Goal: Task Accomplishment & Management: Complete application form

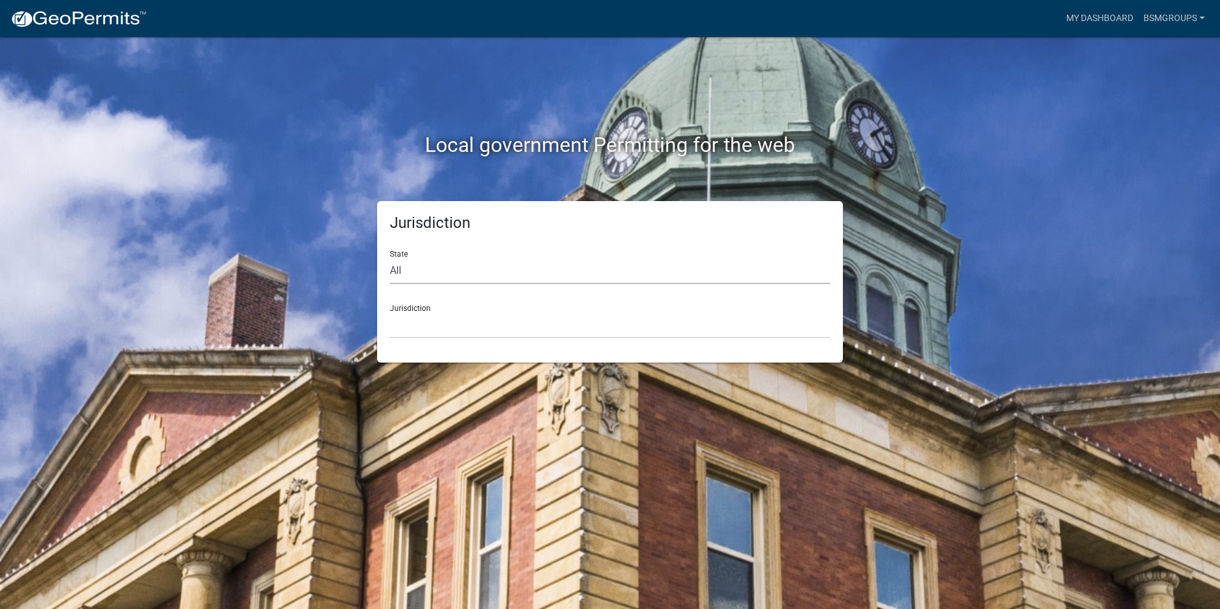
click at [398, 269] on select "All [US_STATE] [US_STATE] [US_STATE] [US_STATE] [US_STATE] [US_STATE] [US_STATE…" at bounding box center [610, 271] width 440 height 26
select select "[US_STATE]"
click at [390, 258] on select "All [US_STATE] [US_STATE] [US_STATE] [US_STATE] [US_STATE] [US_STATE] [US_STATE…" at bounding box center [610, 271] width 440 height 26
click at [405, 325] on select "City of [GEOGRAPHIC_DATA], [US_STATE] City of [GEOGRAPHIC_DATA], [US_STATE] Cit…" at bounding box center [610, 325] width 440 height 26
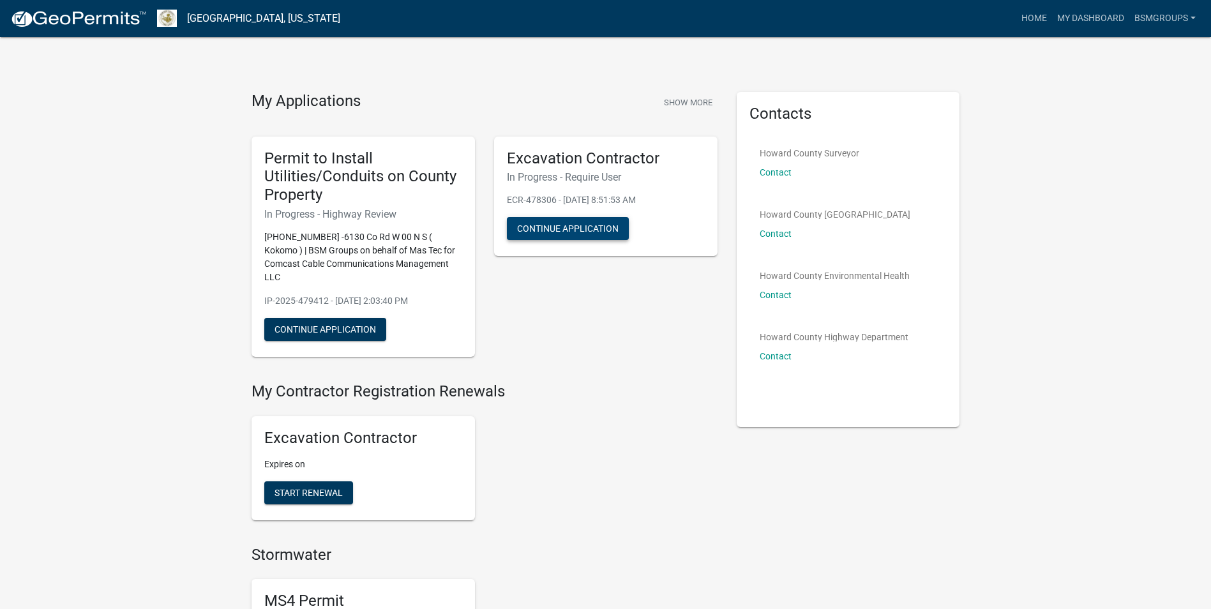
click at [553, 222] on button "Continue Application" at bounding box center [568, 228] width 122 height 23
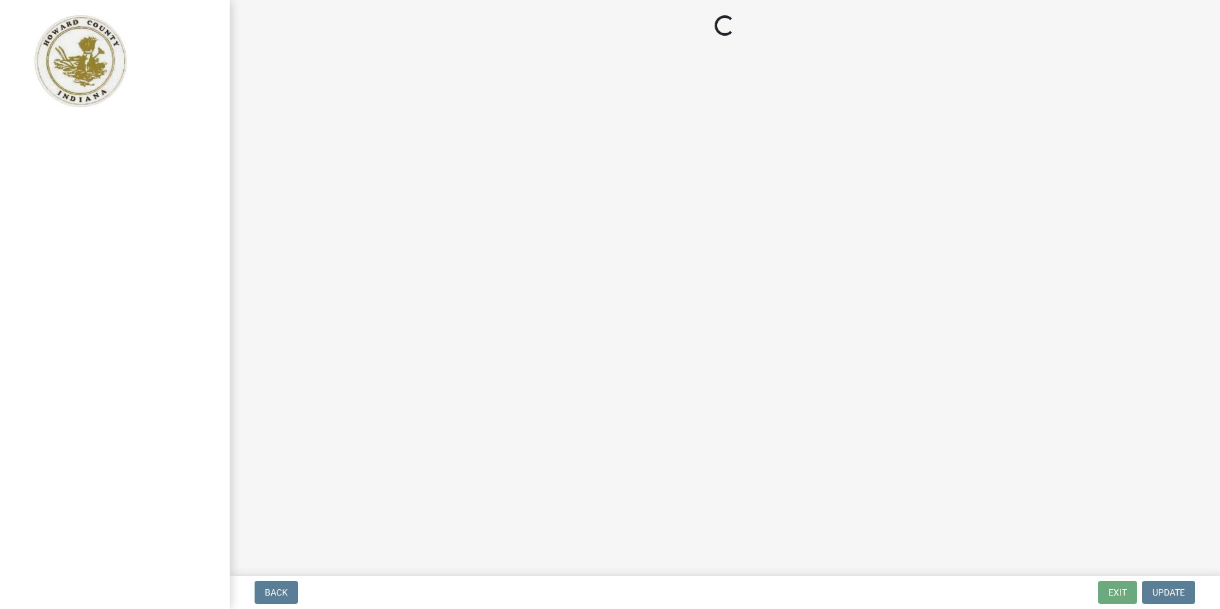
select select "IL"
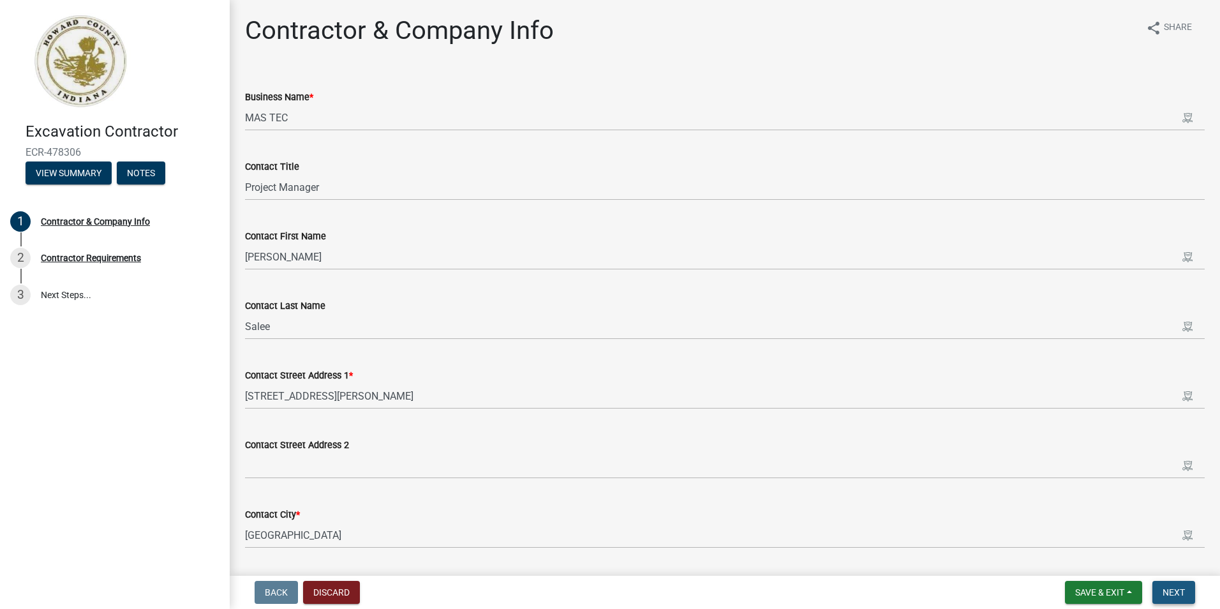
drag, startPoint x: 1164, startPoint y: 596, endPoint x: 1164, endPoint y: 588, distance: 8.3
click at [1164, 595] on span "Next" at bounding box center [1174, 592] width 22 height 10
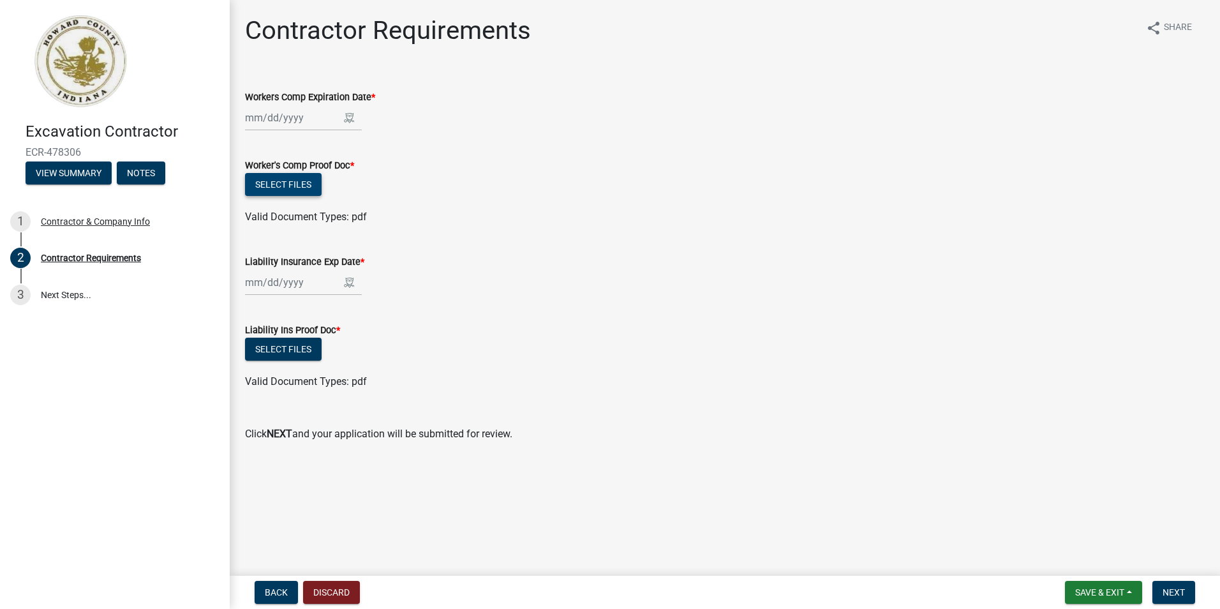
click at [287, 193] on button "Select files" at bounding box center [283, 184] width 77 height 23
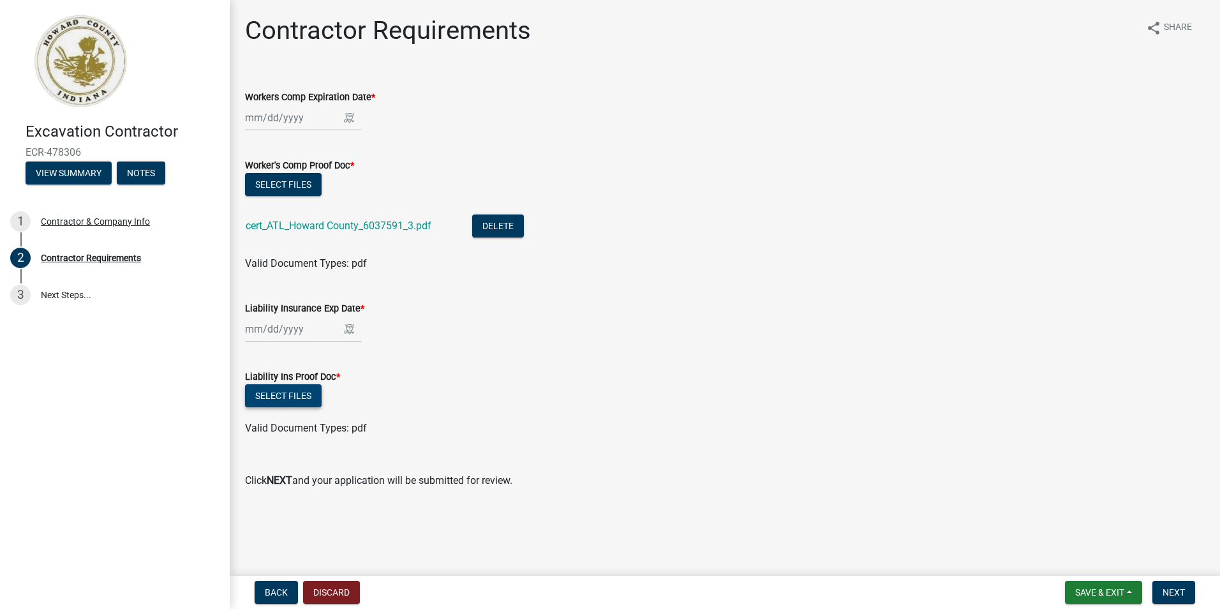
click at [278, 396] on button "Select files" at bounding box center [283, 395] width 77 height 23
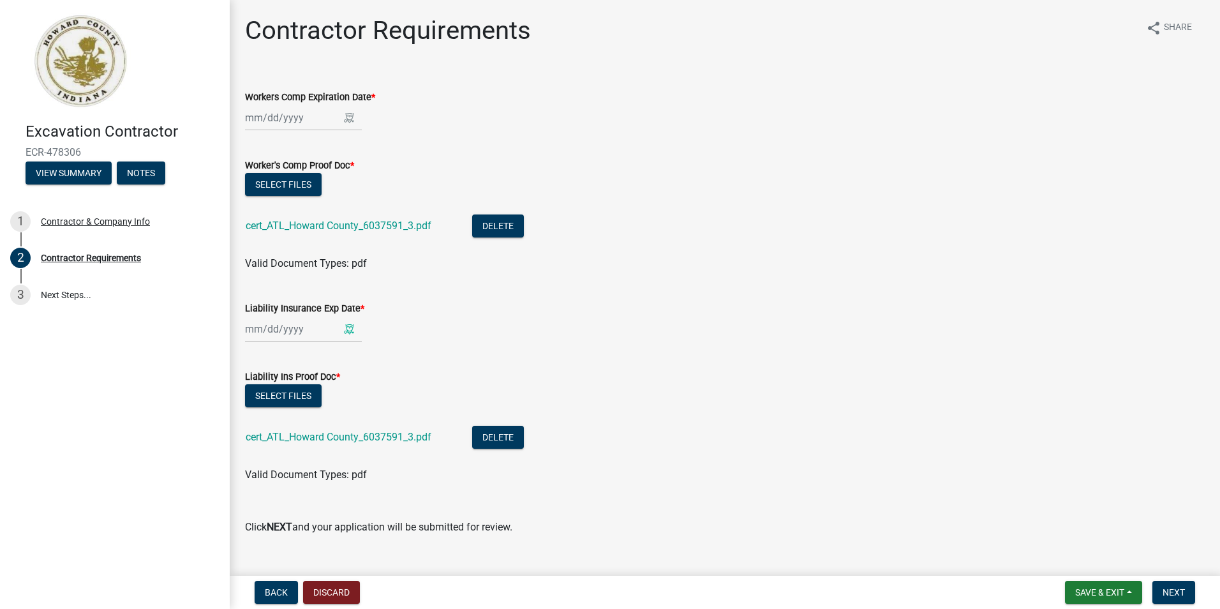
click at [248, 332] on div at bounding box center [303, 329] width 117 height 26
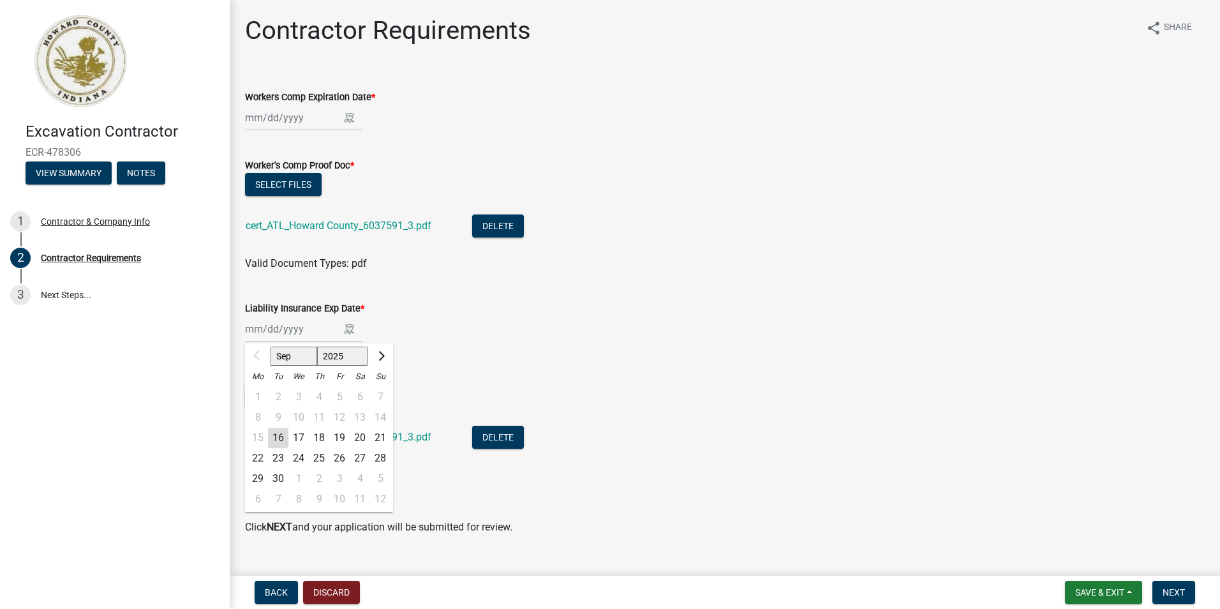
click at [283, 438] on div "16" at bounding box center [278, 438] width 20 height 20
click at [309, 336] on div "[DATE] Sep Oct Nov [DATE] 2026 2027 2028 2029 2030 2031 2032 2033 2034 2035 203…" at bounding box center [303, 329] width 117 height 26
click at [309, 327] on input "[DATE]" at bounding box center [303, 329] width 117 height 26
type input "[DATE]"
drag, startPoint x: 533, startPoint y: 339, endPoint x: 415, endPoint y: 338, distance: 118.1
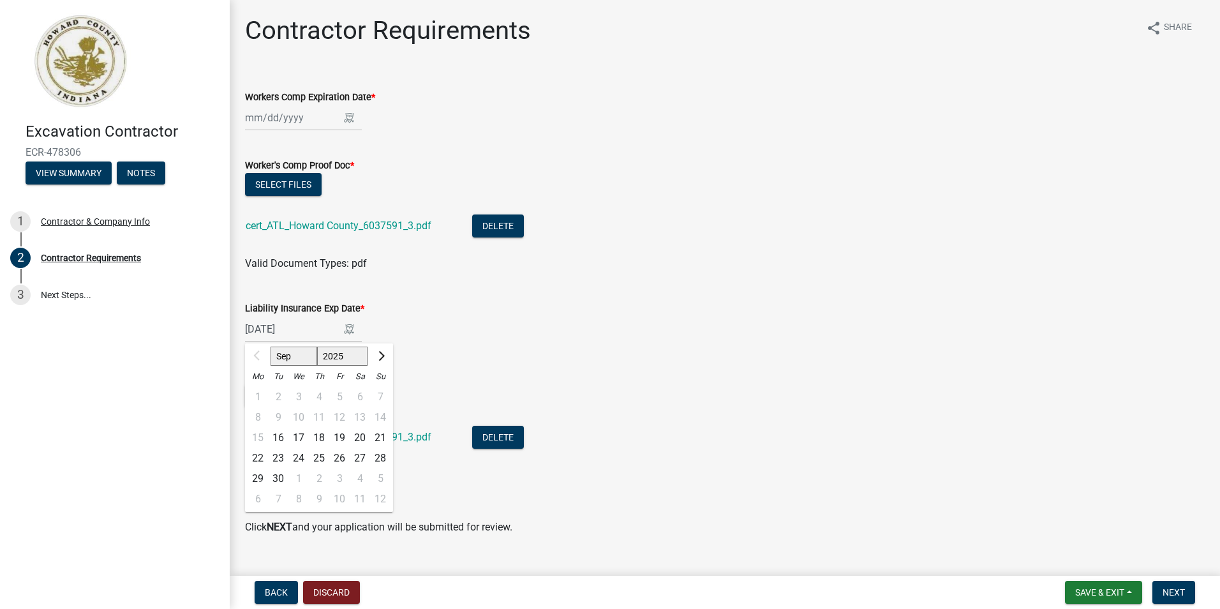
click at [533, 338] on div "[DATE] Sep Oct Nov [DATE] 2026 2027 2028 2029 2030 2031 2032 2033 2034 2035 203…" at bounding box center [725, 329] width 960 height 26
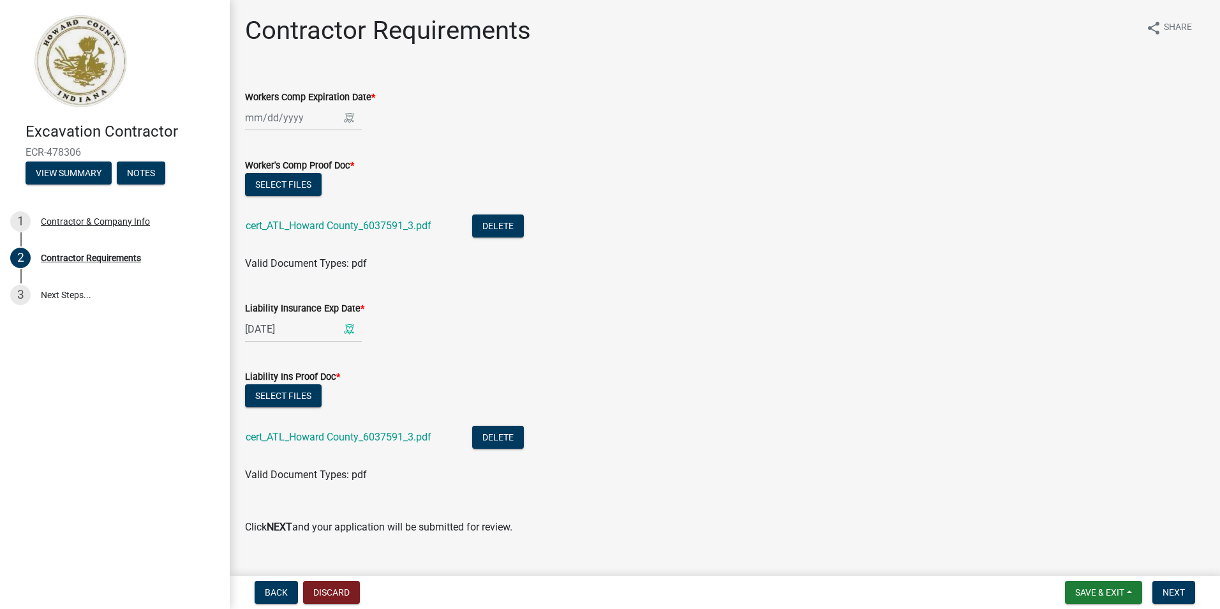
select select "9"
select select "2026"
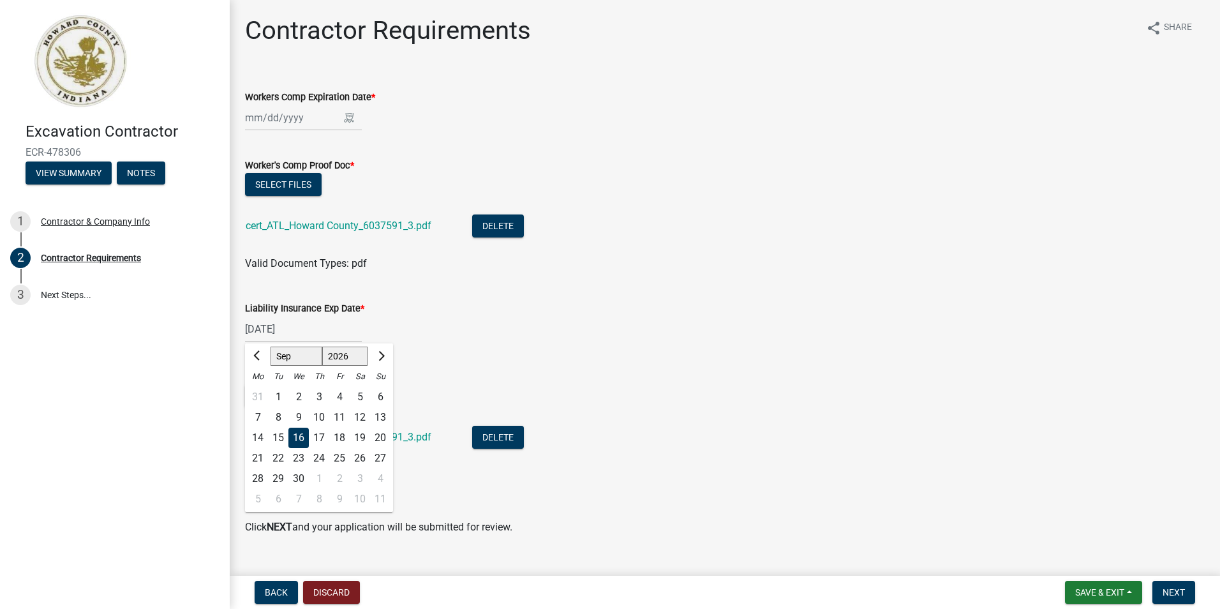
click at [272, 326] on div "[DATE] Jan Feb Mar Apr May Jun [DATE] Aug Sep Oct Nov [DATE] 2026 2027 2028 202…" at bounding box center [303, 329] width 117 height 26
click at [273, 330] on input "[DATE]" at bounding box center [303, 329] width 117 height 26
type input "[DATE]"
drag, startPoint x: 637, startPoint y: 306, endPoint x: 628, endPoint y: 298, distance: 11.8
click at [641, 298] on div "Liability Insurance Exp Date * [DATE] Jan Feb Mar Apr May Jun [DATE] Aug Sep Oc…" at bounding box center [725, 312] width 960 height 59
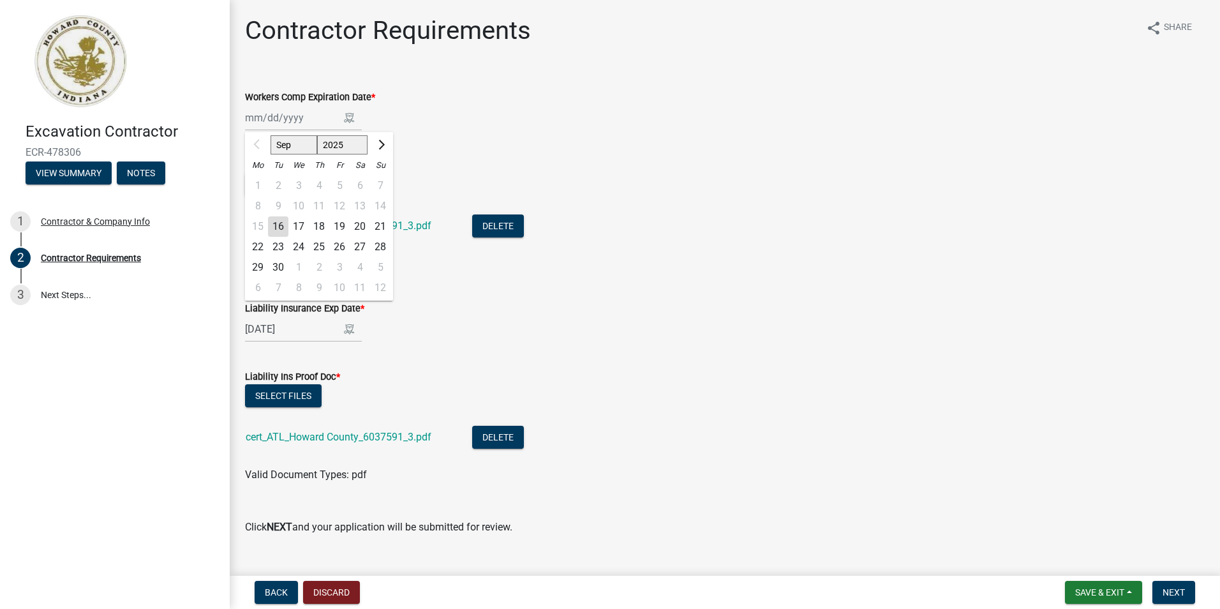
click at [264, 117] on div "Sep Oct Nov [DATE] 2026 2027 2028 2029 2030 2031 2032 2033 2034 2035 2036 2037 …" at bounding box center [303, 118] width 117 height 26
click at [281, 226] on div "16" at bounding box center [278, 226] width 20 height 20
click at [305, 119] on div "[DATE] Sep Oct Nov [DATE] 2026 2027 2028 2029 2030 2031 2032 2033 2034 2035 203…" at bounding box center [303, 118] width 117 height 26
click at [309, 118] on input "[DATE]" at bounding box center [303, 118] width 117 height 26
click at [273, 116] on input "[DATE]" at bounding box center [303, 118] width 117 height 26
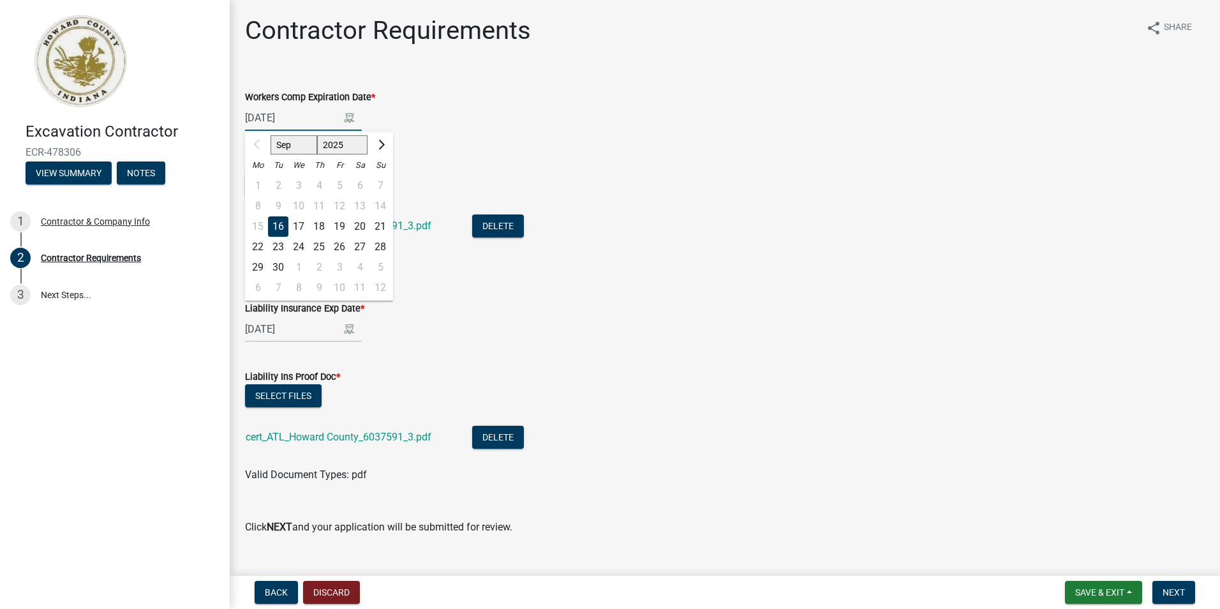
type input "[DATE]"
drag, startPoint x: 657, startPoint y: 81, endPoint x: 653, endPoint y: 93, distance: 12.3
click at [658, 81] on div "Workers Comp Expiration Date * [DATE] Sep Oct Nov [DATE] 2026 2027 2028 2029 20…" at bounding box center [725, 100] width 960 height 59
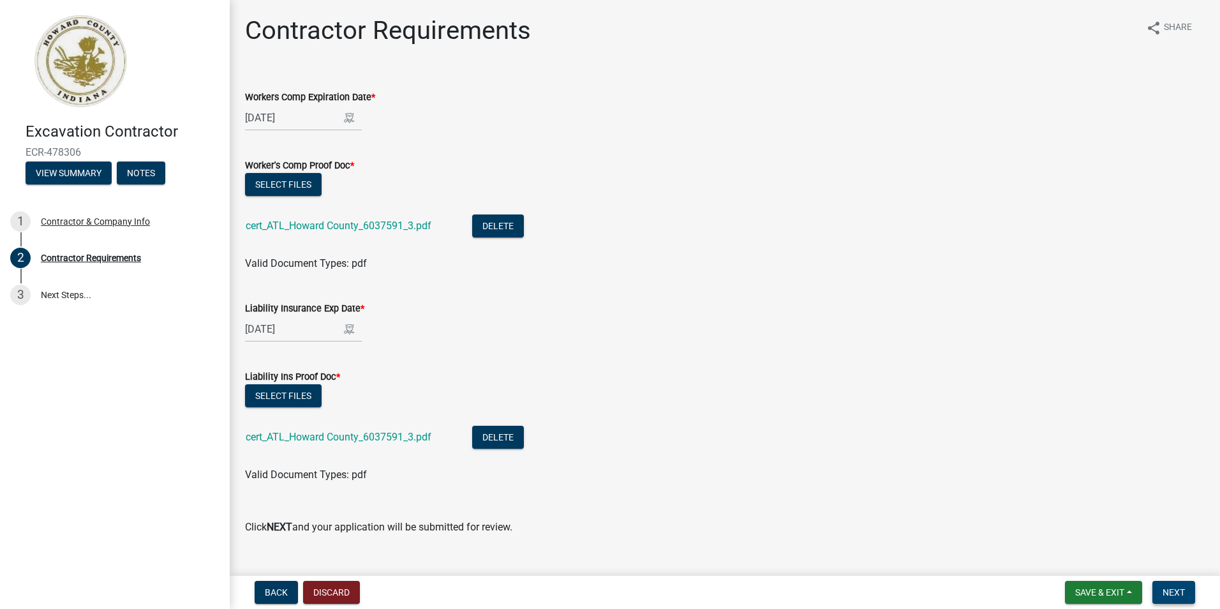
click at [1171, 597] on span "Next" at bounding box center [1174, 592] width 22 height 10
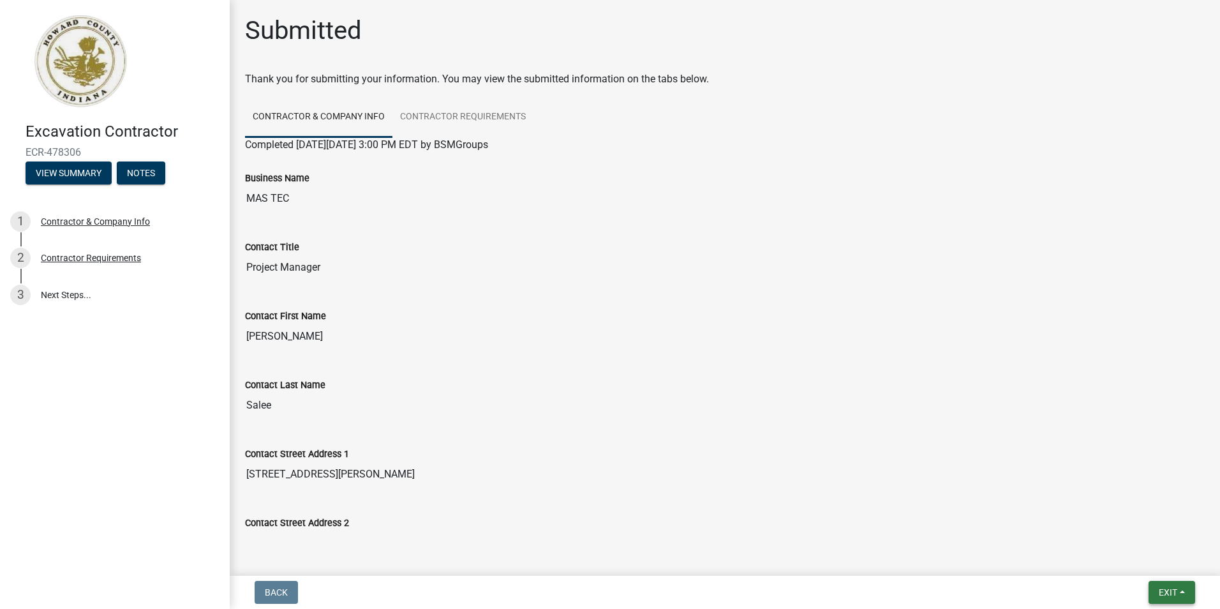
click at [1164, 593] on span "Exit" at bounding box center [1168, 592] width 19 height 10
click at [1128, 559] on button "Save & Exit" at bounding box center [1144, 559] width 102 height 31
